Goal: Task Accomplishment & Management: Use online tool/utility

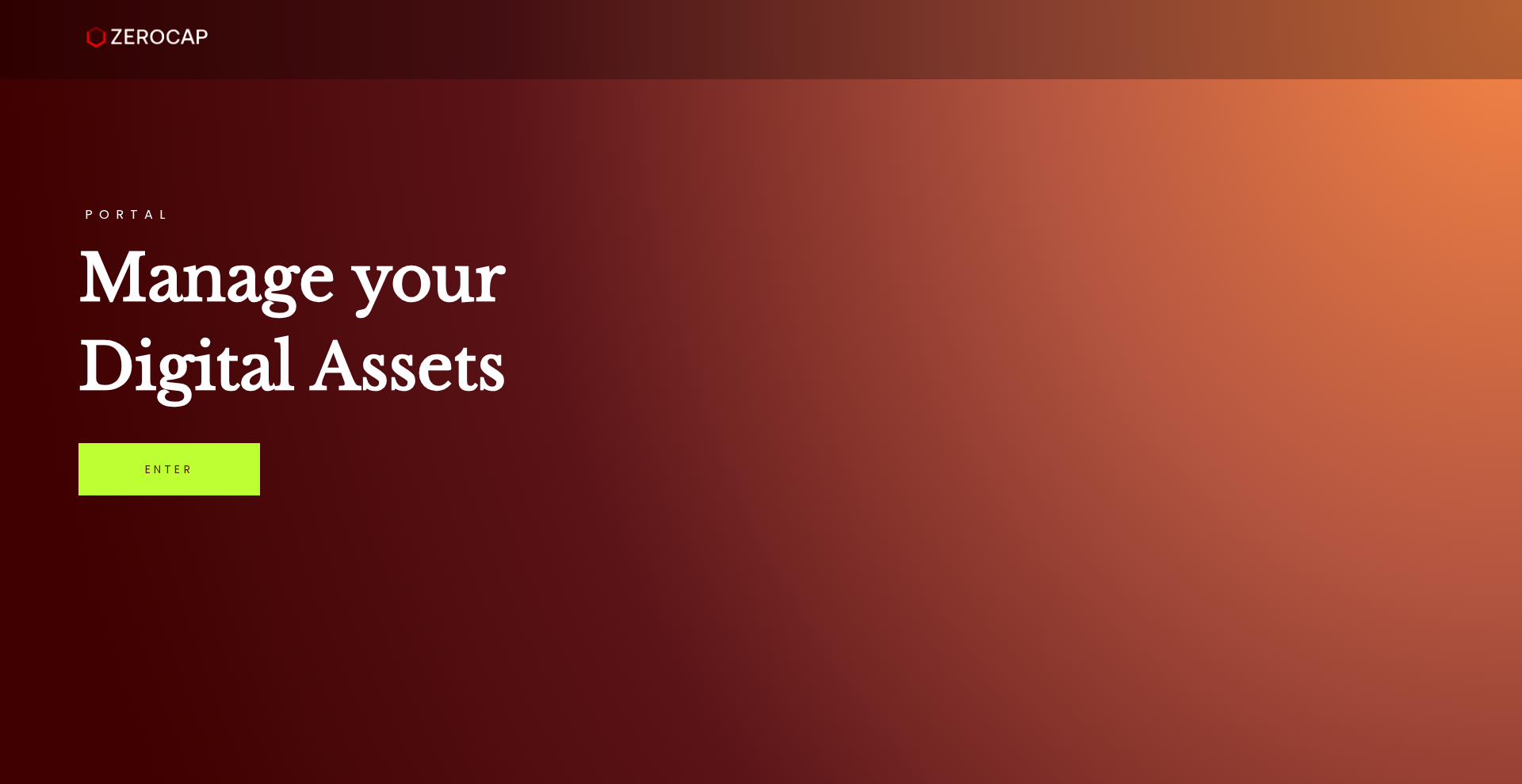
click at [162, 474] on link "Enter" at bounding box center [169, 469] width 182 height 52
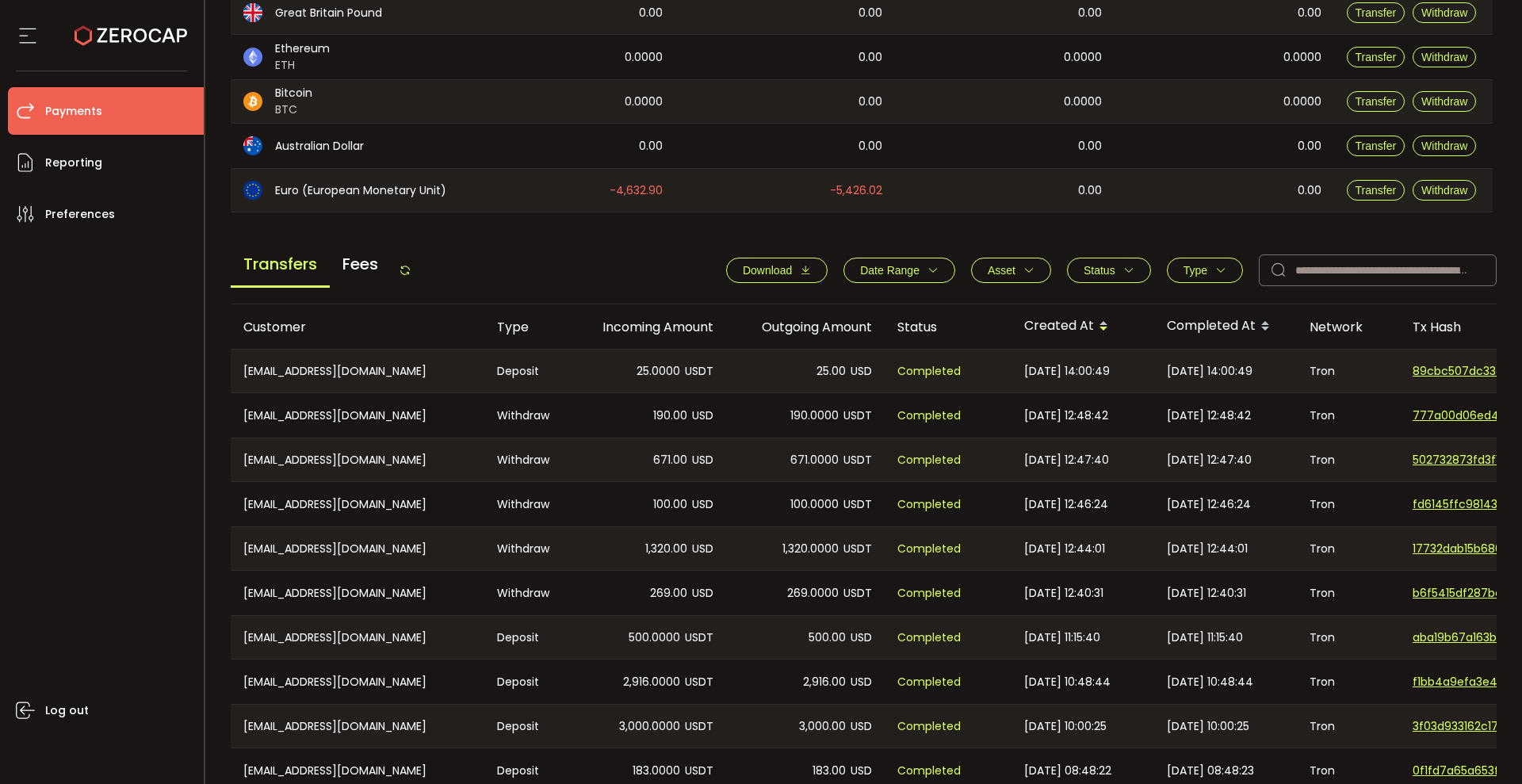
scroll to position [501, 0]
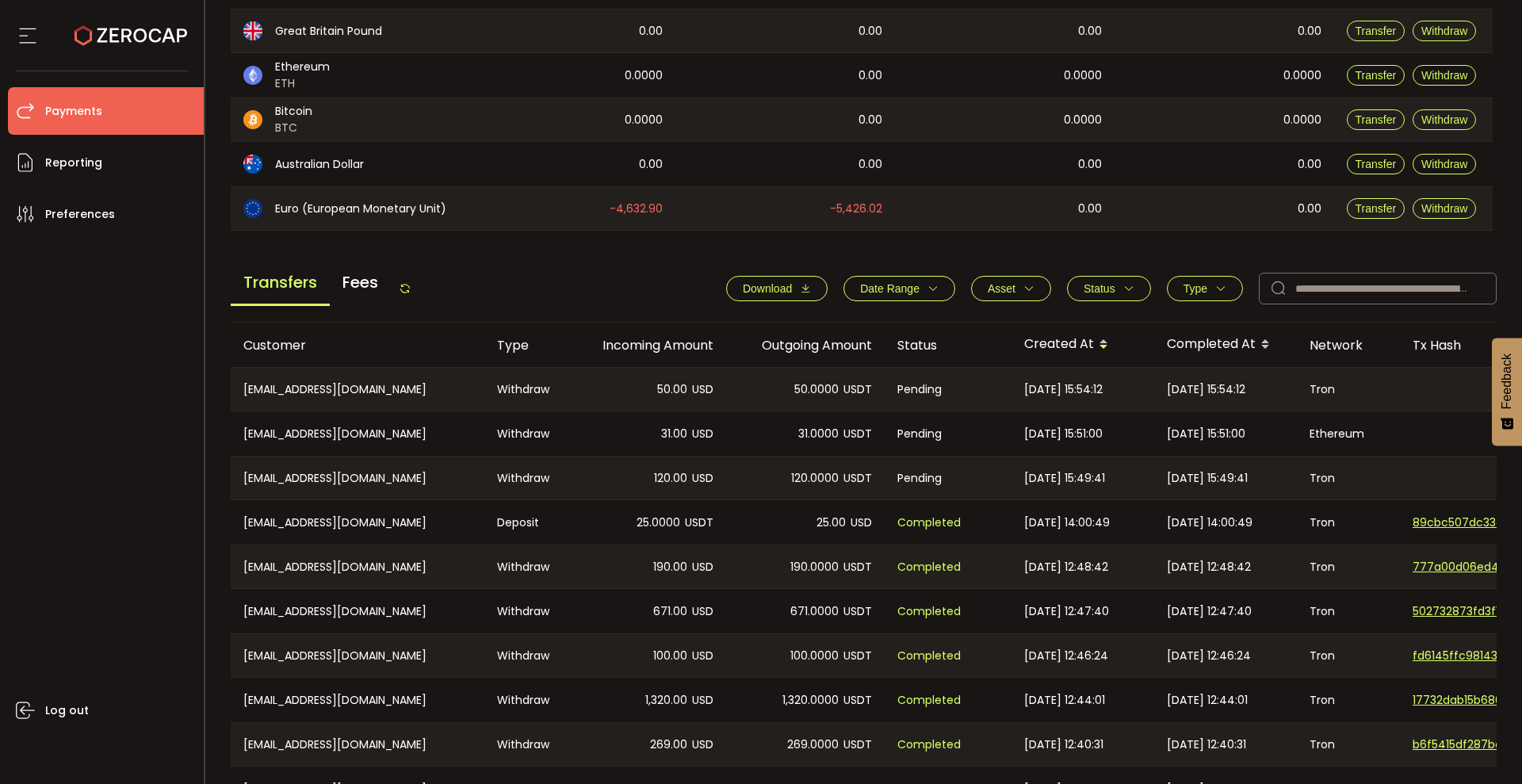
scroll to position [477, 0]
